Goal: Information Seeking & Learning: Learn about a topic

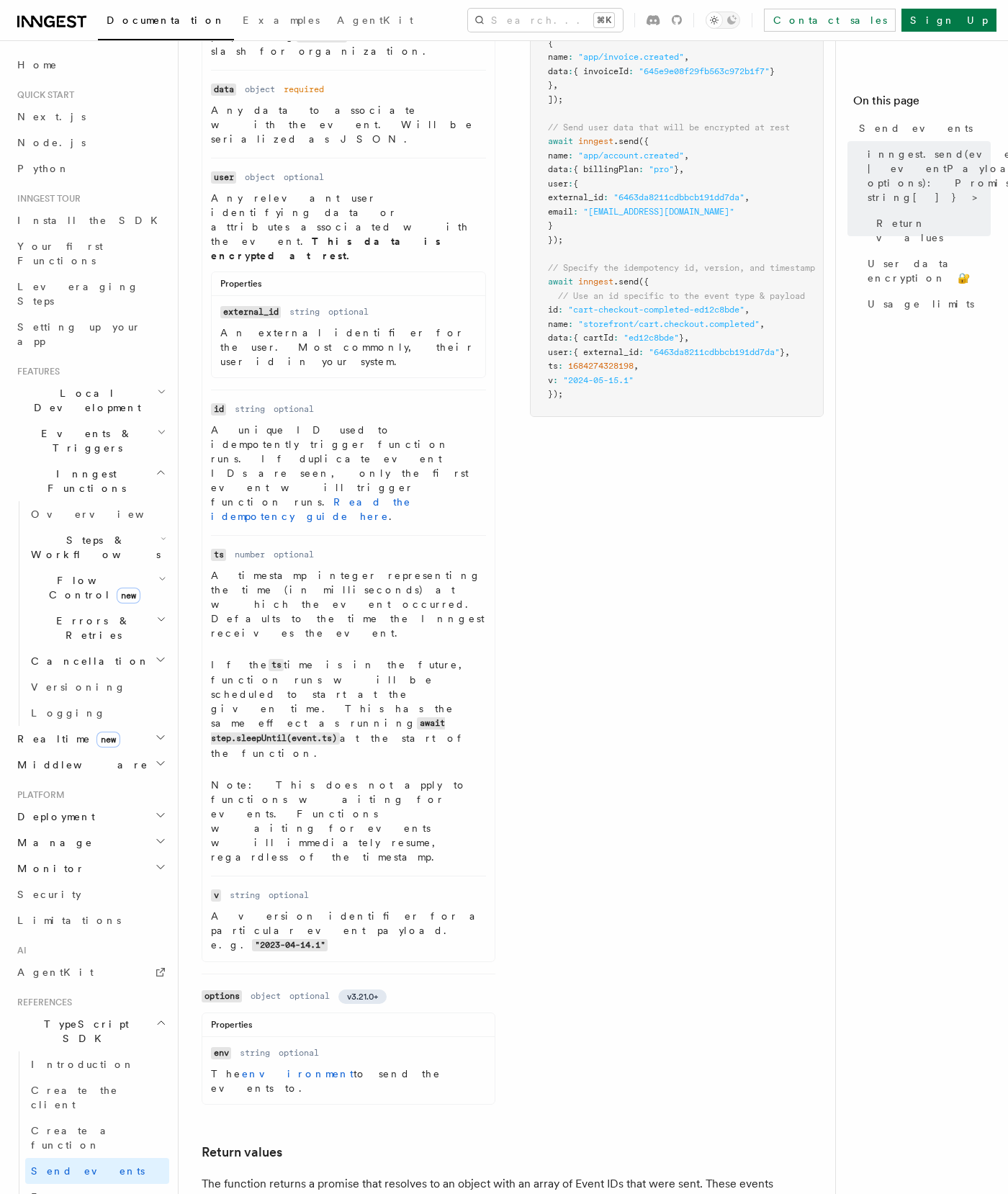
scroll to position [726, 0]
drag, startPoint x: 395, startPoint y: 756, endPoint x: 212, endPoint y: 751, distance: 183.1
click at [212, 1065] on p "The environment to send the events to." at bounding box center [348, 1079] width 275 height 29
copy p "The environment to send the events to."
click at [262, 1066] on link "environment" at bounding box center [297, 1072] width 111 height 12
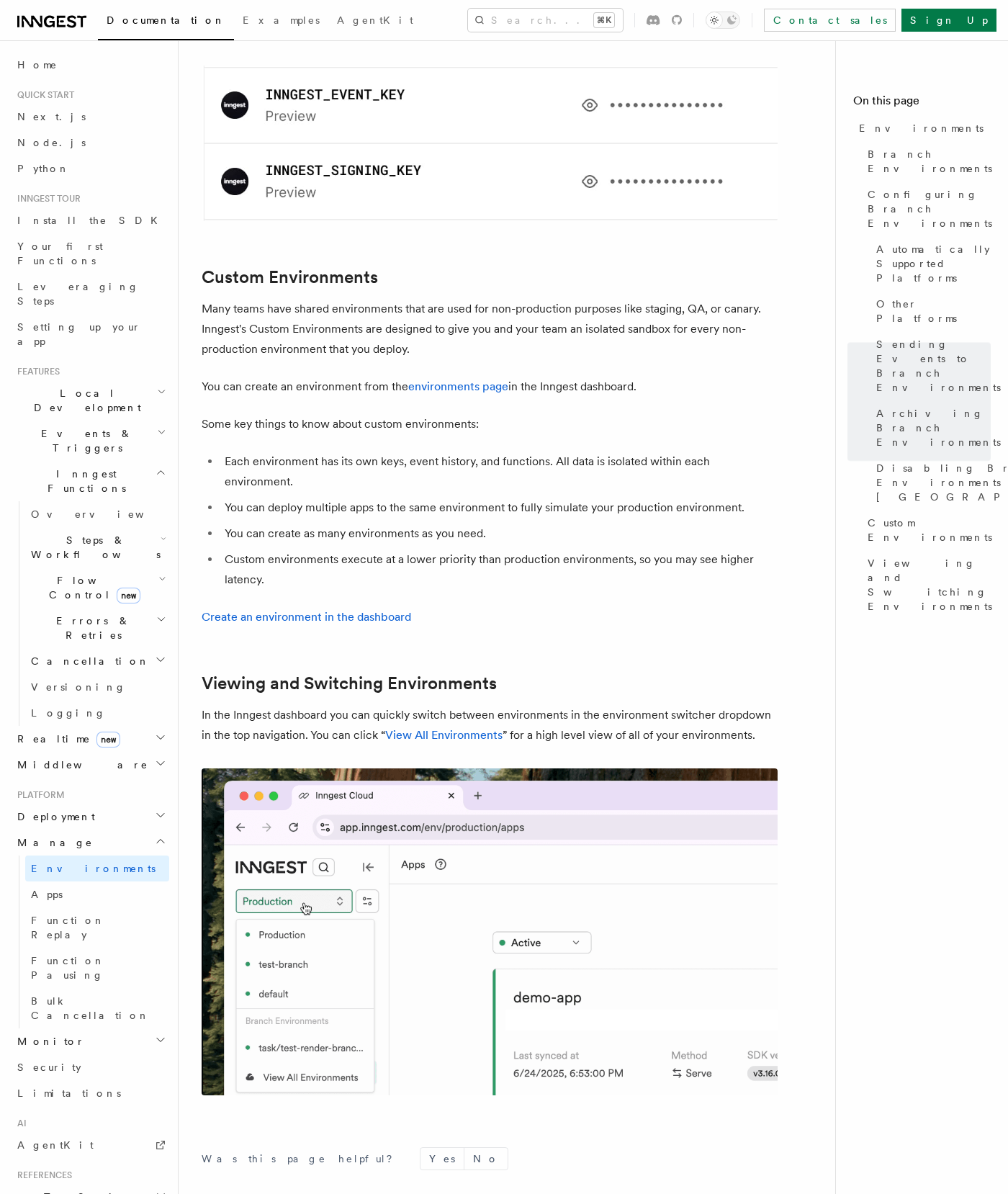
scroll to position [2826, 0]
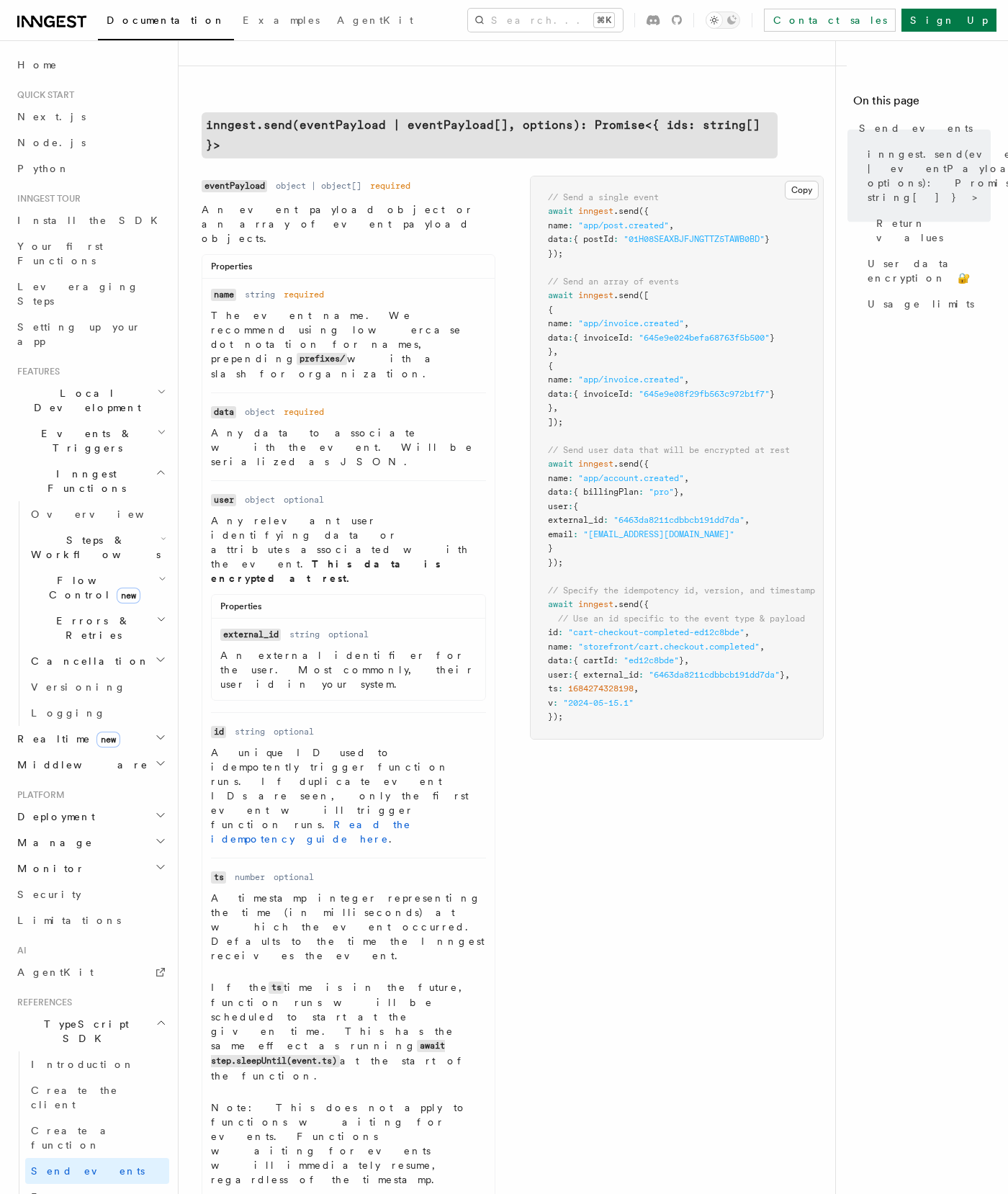
scroll to position [367, 0]
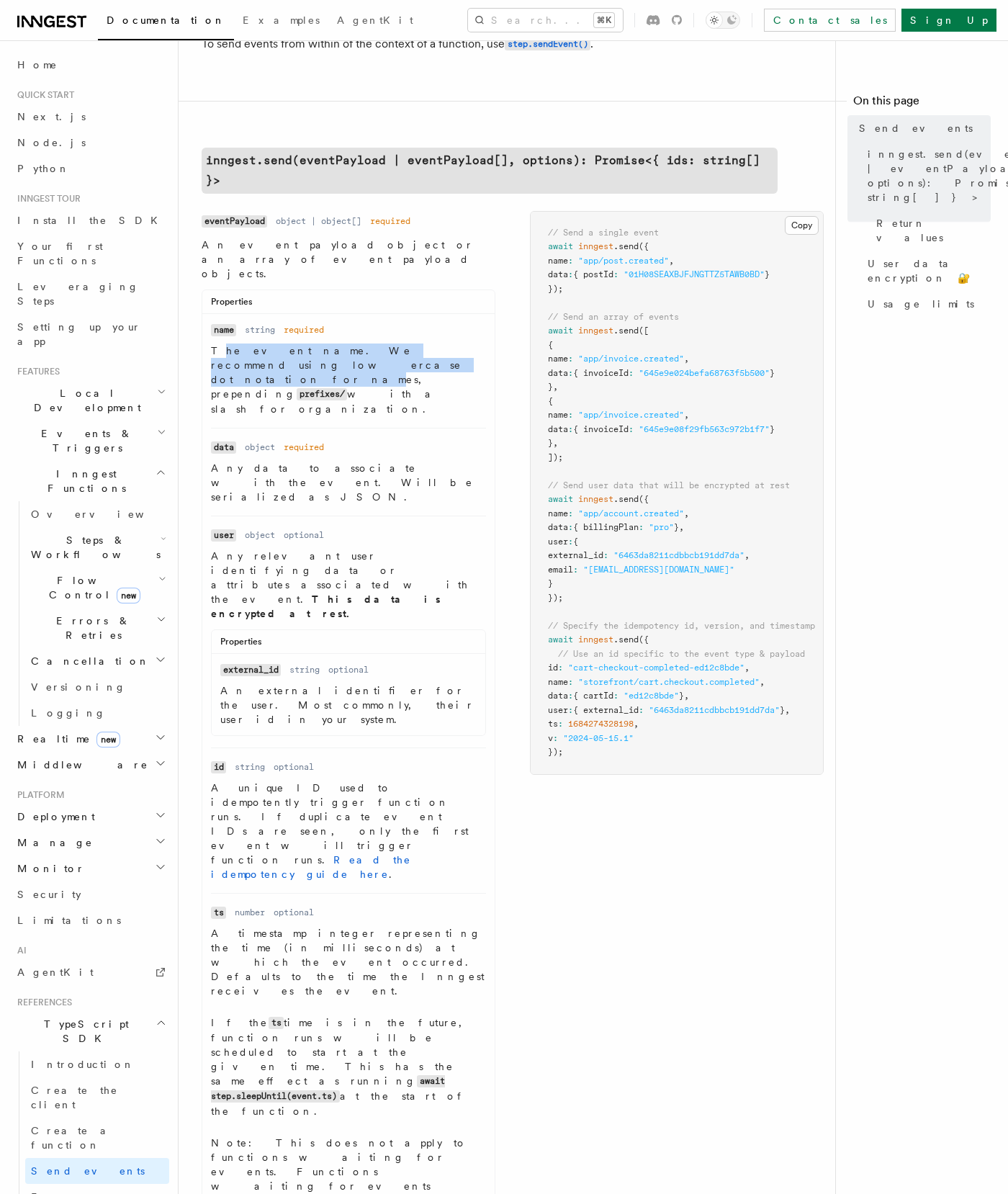
drag, startPoint x: 214, startPoint y: 319, endPoint x: 281, endPoint y: 329, distance: 67.7
click at [281, 344] on p "The event name. We recommend using lowercase dot notation for names, prepending…" at bounding box center [348, 380] width 275 height 73
click at [274, 344] on p "The event name. We recommend using lowercase dot notation for names, prepending…" at bounding box center [348, 380] width 275 height 73
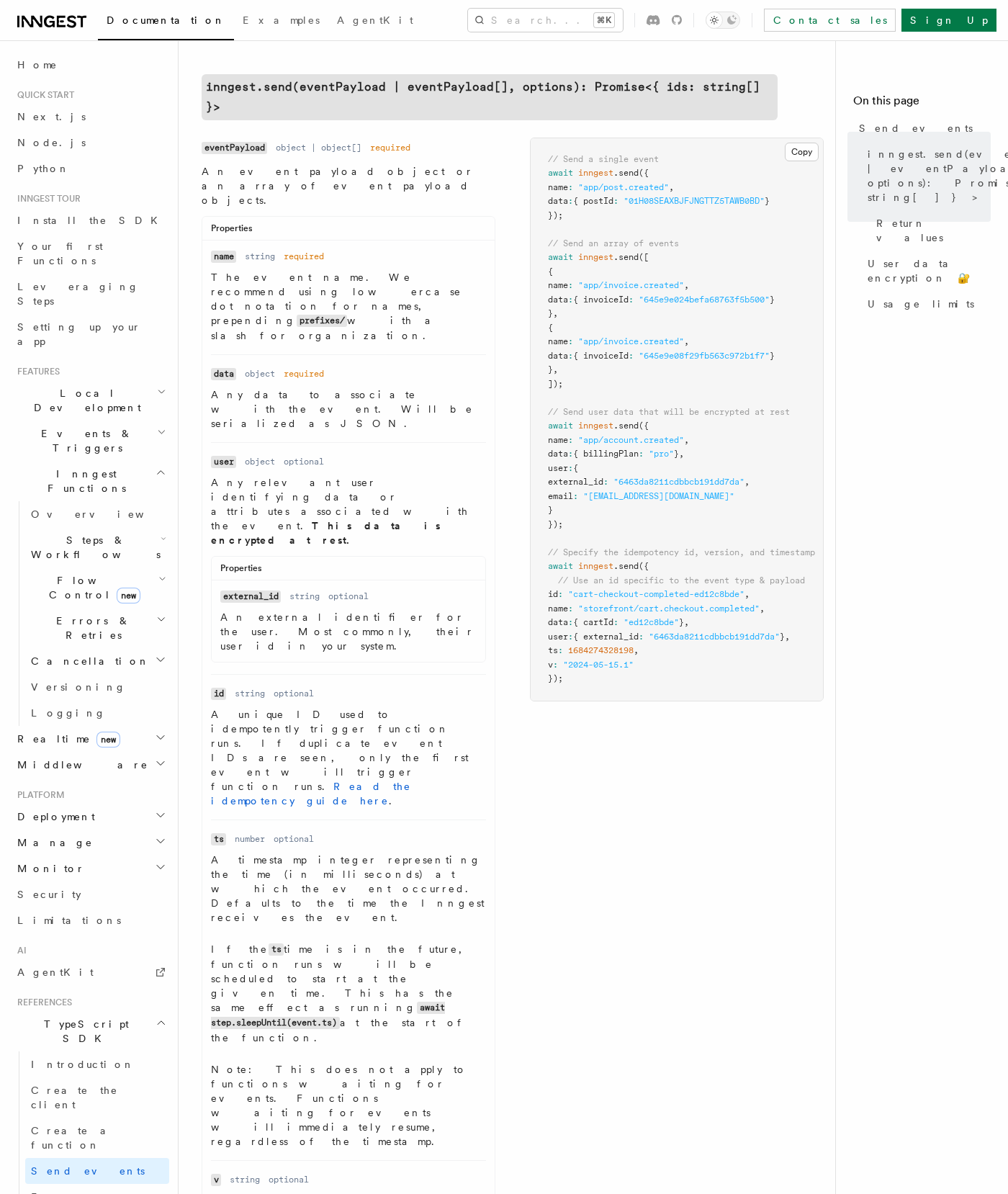
scroll to position [442, 0]
drag, startPoint x: 211, startPoint y: 404, endPoint x: 278, endPoint y: 415, distance: 67.9
click at [278, 473] on p "Any relevant user identifying data or attributes associated with the event. Thi…" at bounding box center [348, 509] width 275 height 72
copy p "Any relevant user identifying data or attributes associated with the event."
drag, startPoint x: 220, startPoint y: 494, endPoint x: 344, endPoint y: 519, distance: 126.5
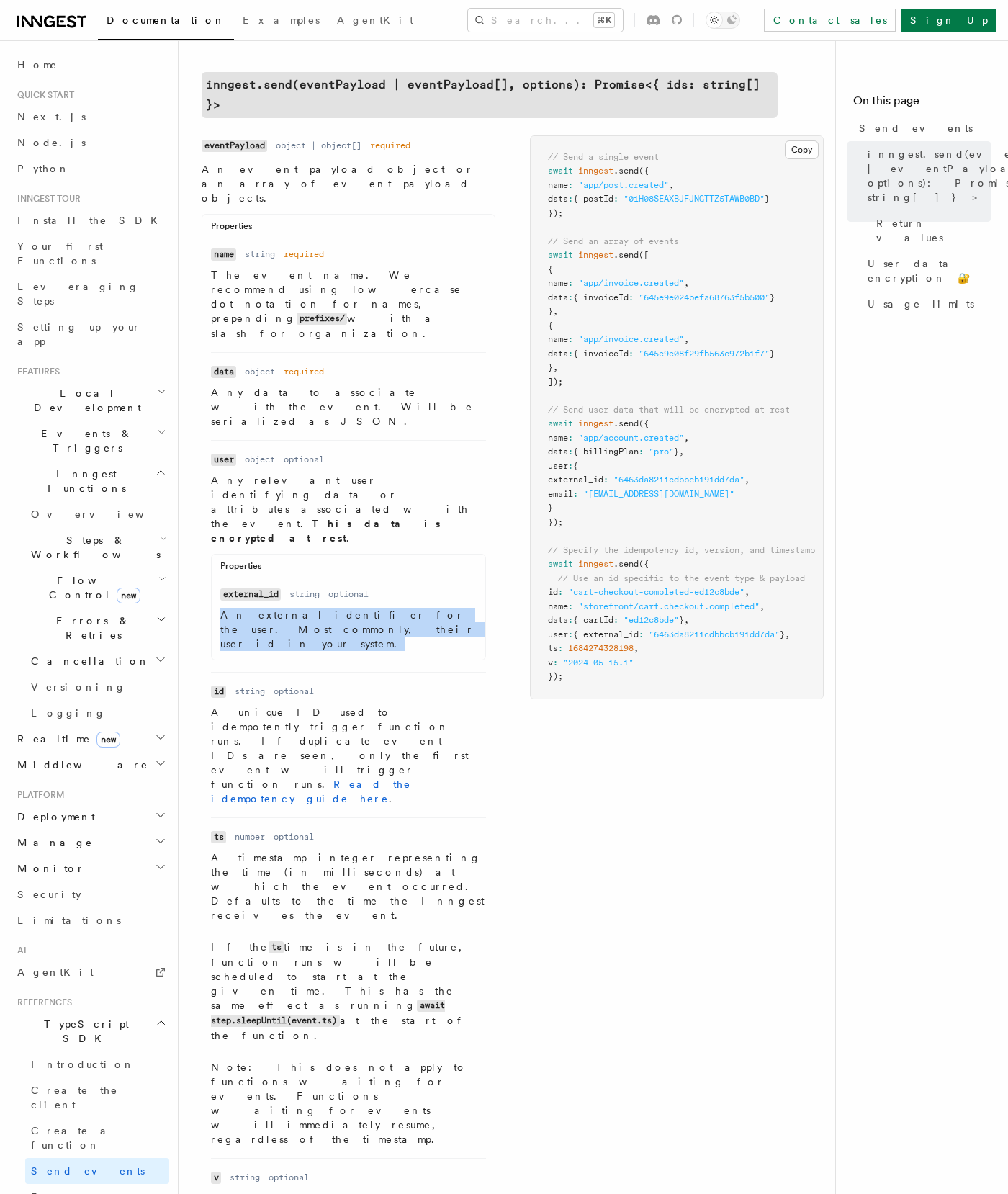
click at [344, 554] on div "Properties Name external_id Type string Required optional Description An extern…" at bounding box center [348, 607] width 275 height 107
copy p "An external identifier for the user. Most commonly, their user id in your syste…"
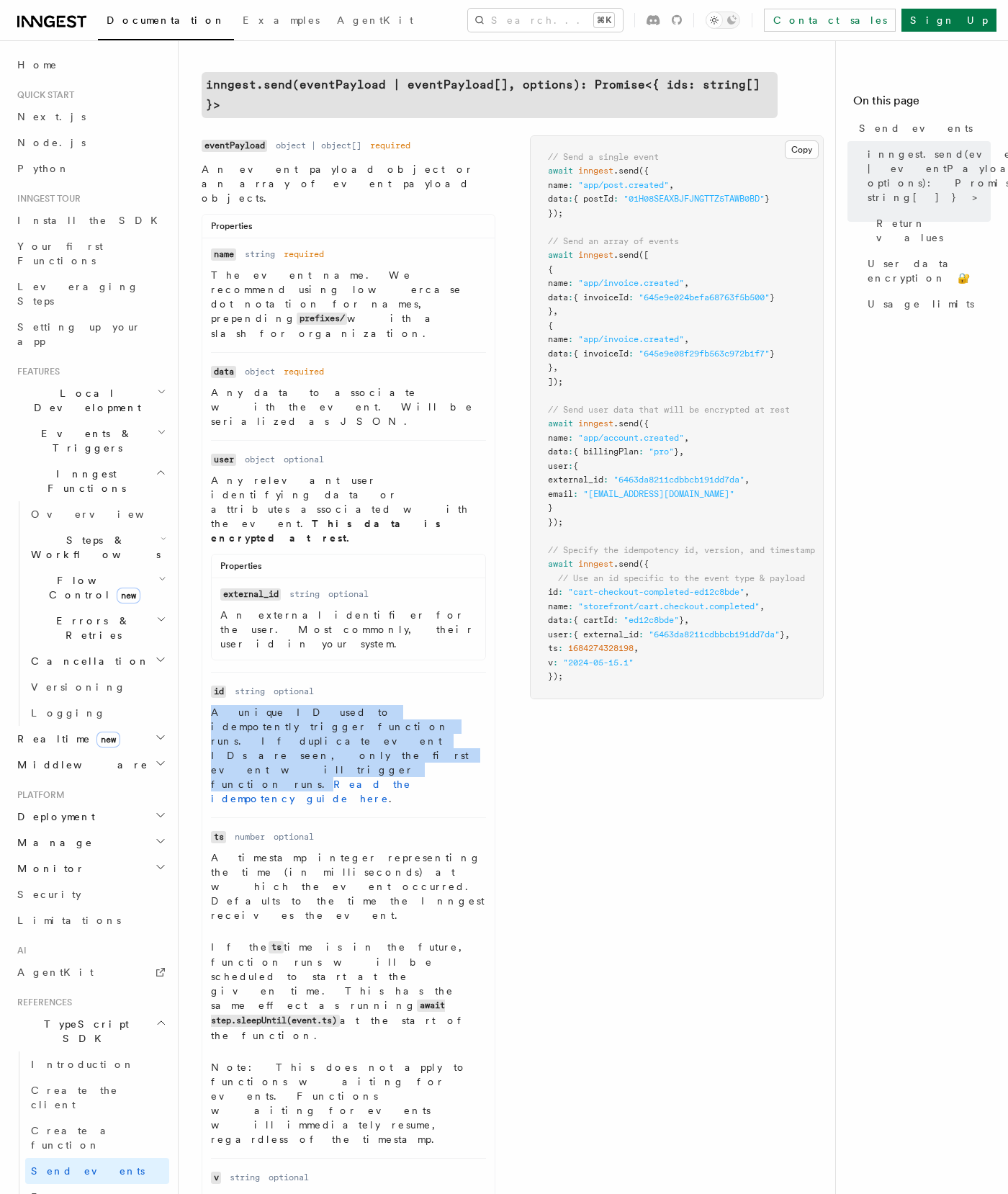
drag, startPoint x: 211, startPoint y: 578, endPoint x: 272, endPoint y: 601, distance: 65.2
click at [272, 705] on p "A unique ID used to idempotently trigger function runs. If duplicate event IDs …" at bounding box center [348, 756] width 275 height 101
click at [338, 705] on p "A unique ID used to idempotently trigger function runs. If duplicate event IDs …" at bounding box center [348, 756] width 275 height 101
drag, startPoint x: 212, startPoint y: 576, endPoint x: 458, endPoint y: 577, distance: 246.0
click at [458, 705] on p "A unique ID used to idempotently trigger function runs. If duplicate event IDs …" at bounding box center [348, 756] width 275 height 101
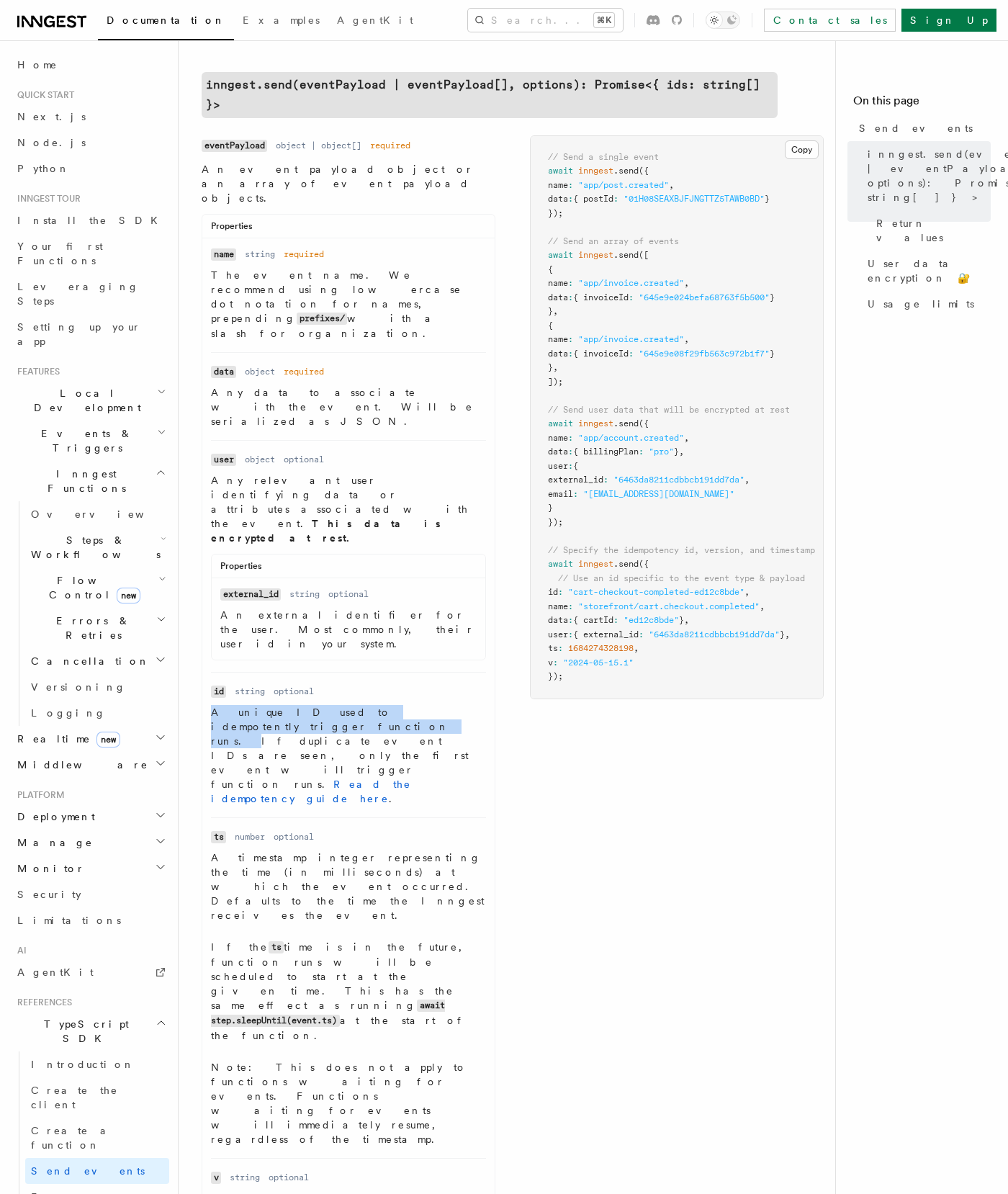
copy p "A unique ID used to idempotently trigger function runs."
drag, startPoint x: 214, startPoint y: 241, endPoint x: 284, endPoint y: 244, distance: 70.1
click at [284, 268] on p "The event name. We recommend using lowercase dot notation for names, prepending…" at bounding box center [348, 304] width 275 height 73
copy p "he event name."
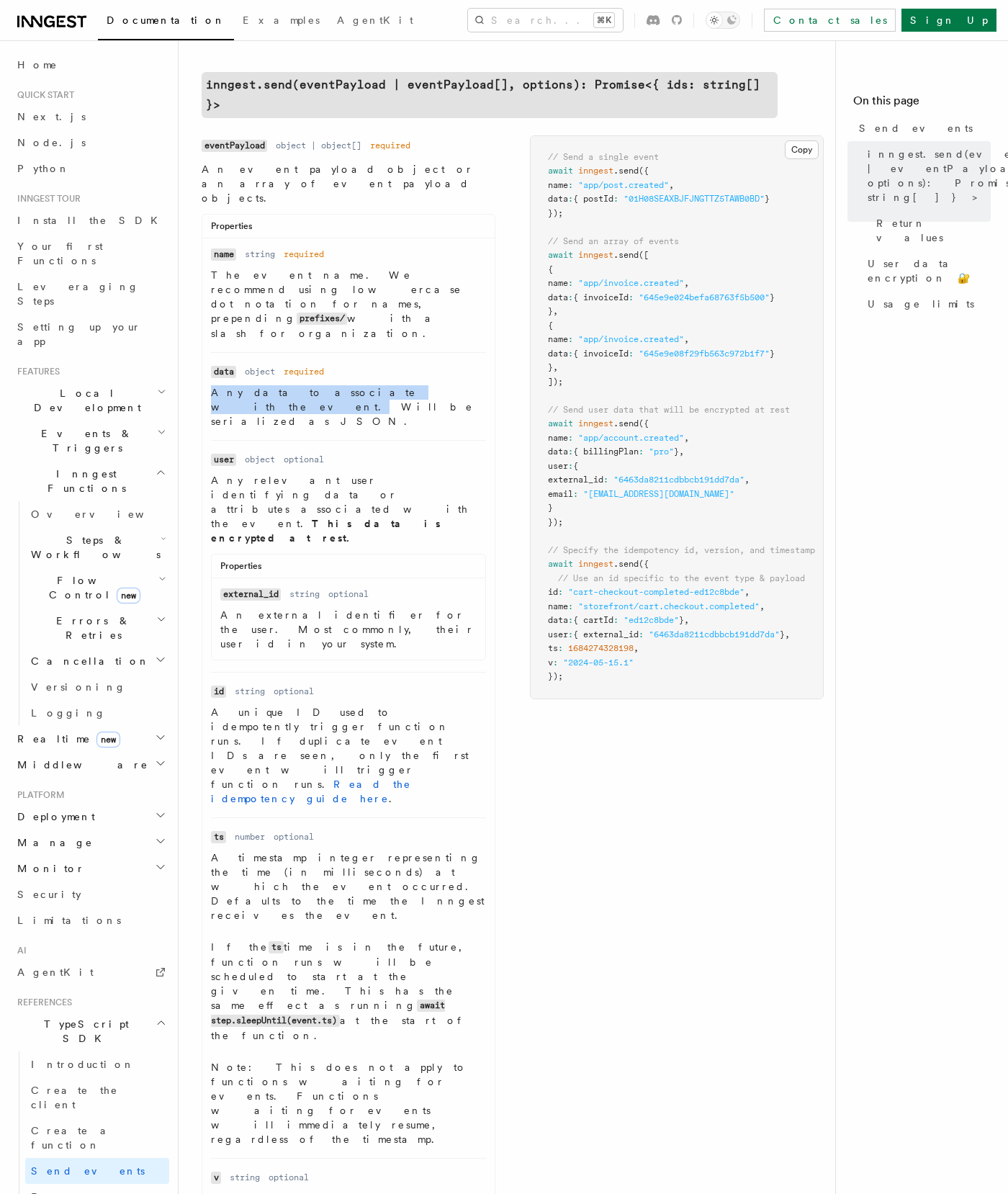
drag, startPoint x: 211, startPoint y: 329, endPoint x: 376, endPoint y: 328, distance: 165.0
click at [376, 328] on ul "Name name Type string Required required Description The event name. We recommen…" at bounding box center [348, 741] width 292 height 988
copy p "Any data to associate with the event."
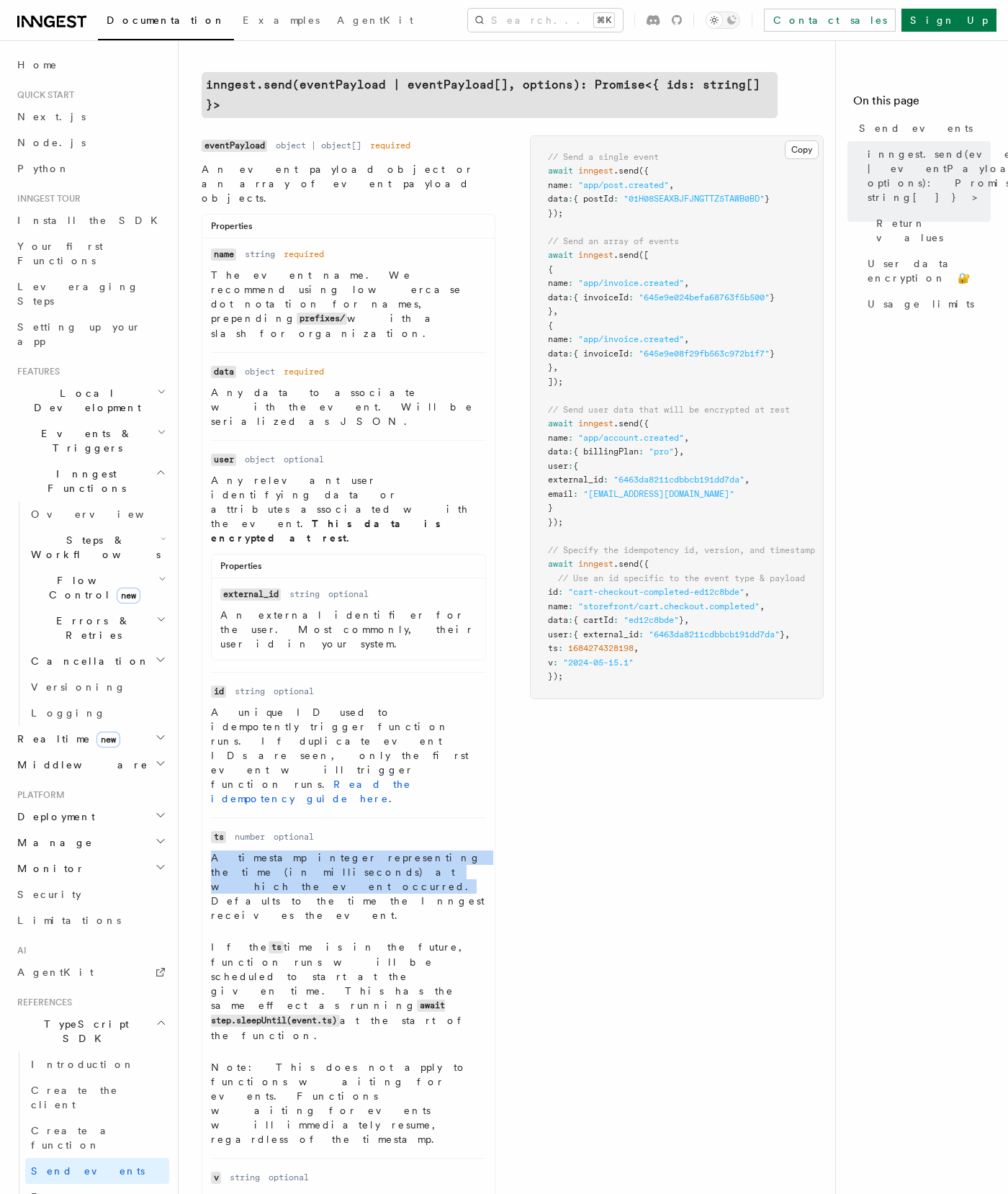
drag, startPoint x: 211, startPoint y: 666, endPoint x: 329, endPoint y: 684, distance: 119.4
click at [329, 850] on p "A timestamp integer representing the time (in milliseconds) at which the event …" at bounding box center [348, 886] width 275 height 72
copy p "A timestamp integer representing the time (in milliseconds) at which the event …"
drag, startPoint x: 214, startPoint y: 890, endPoint x: 429, endPoint y: 884, distance: 215.1
click at [429, 1191] on p "A version identifier for a particular event payload. e.g. "2023-04-14.1"" at bounding box center [348, 1212] width 275 height 44
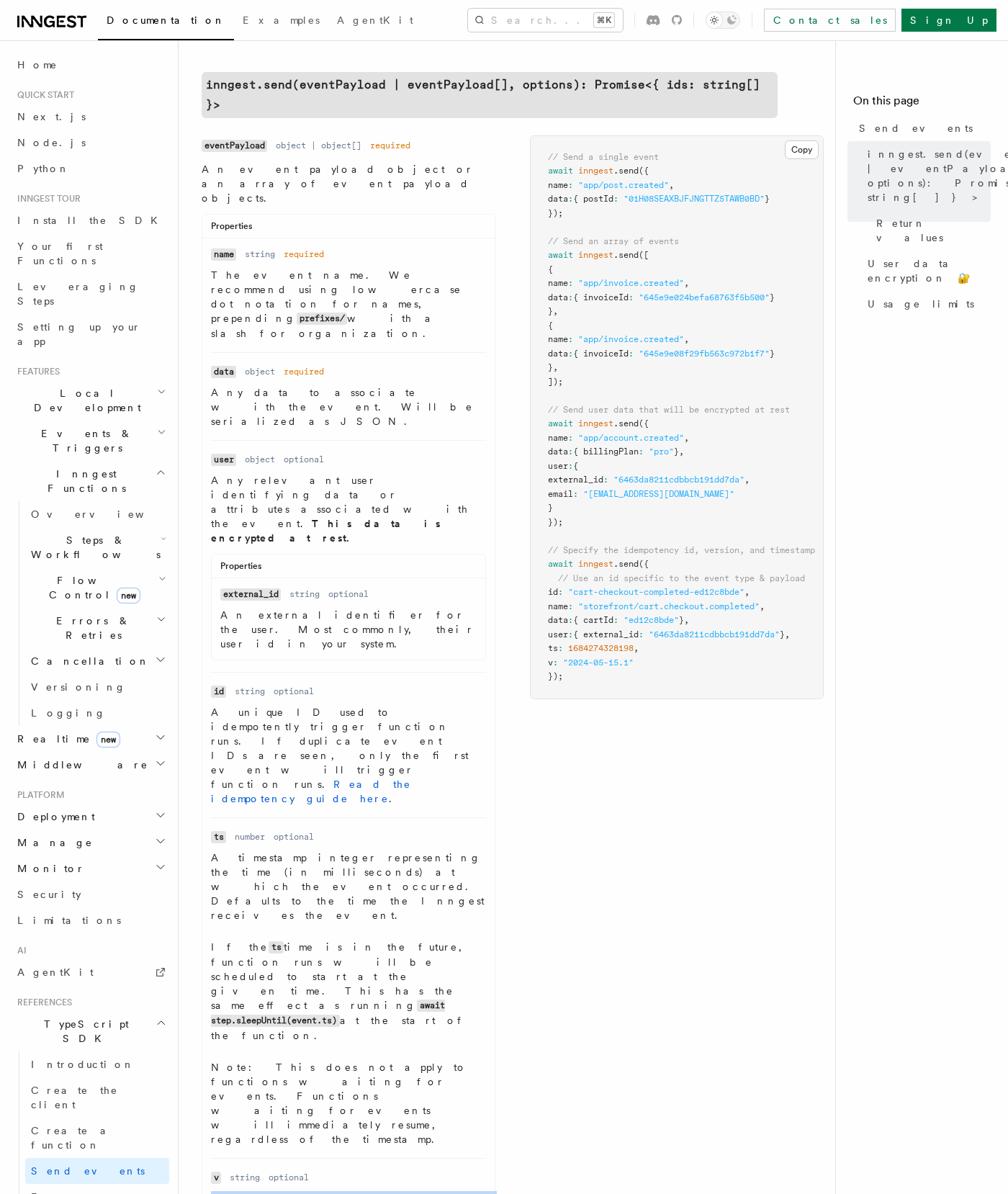
copy p "A version identifier for a particular event payload."
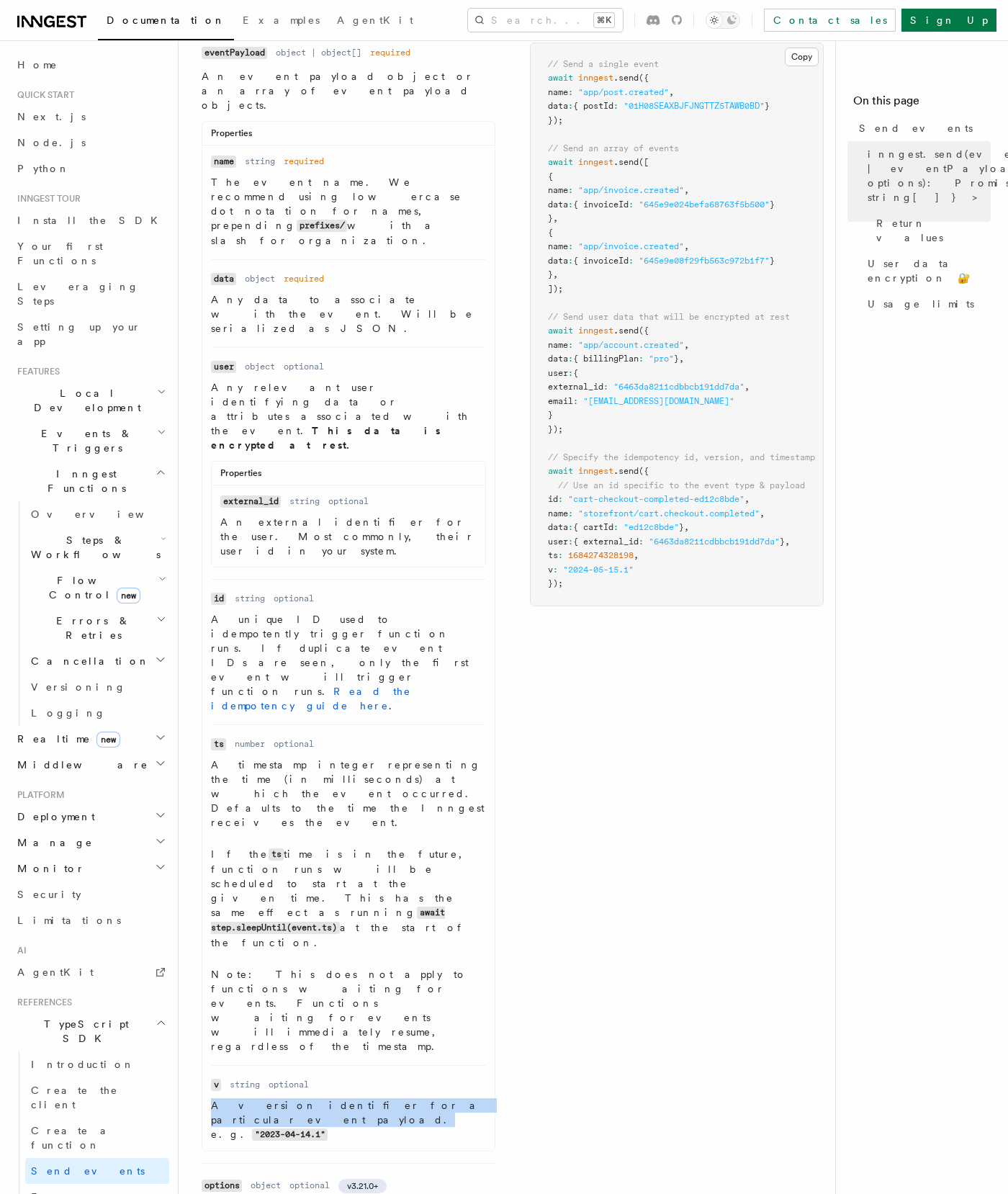
scroll to position [538, 0]
drag, startPoint x: 392, startPoint y: 935, endPoint x: 211, endPoint y: 940, distance: 181.1
copy p "The environment to send the events to."
